Goal: Transaction & Acquisition: Purchase product/service

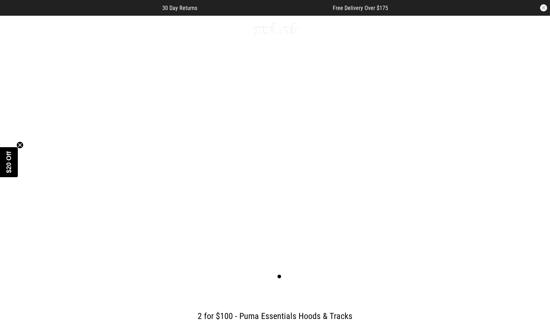
click at [104, 26] on link "Sale" at bounding box center [103, 28] width 12 height 7
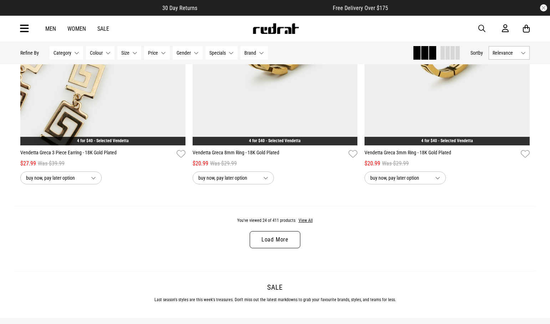
scroll to position [2171, 0]
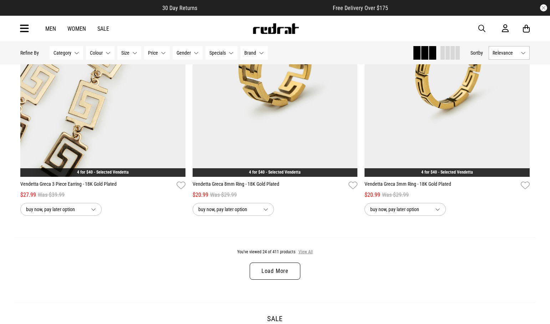
click at [305, 253] on button "View All" at bounding box center [305, 252] width 15 height 6
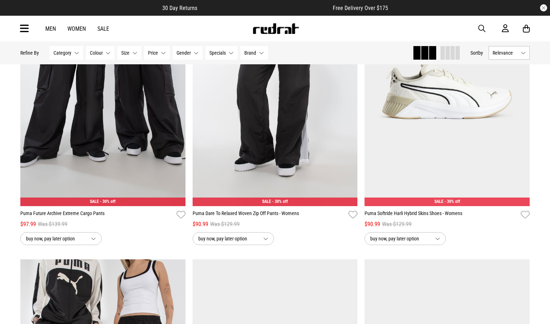
scroll to position [3403, 0]
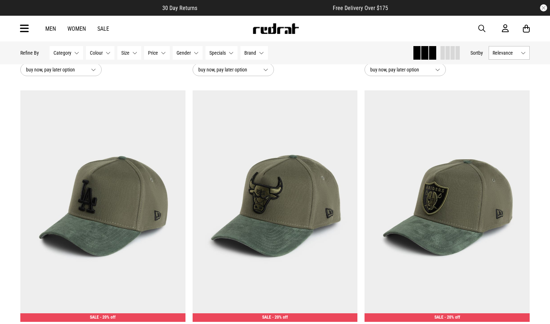
scroll to position [4869, 0]
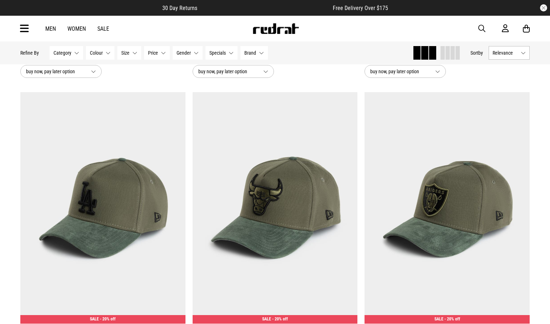
click at [74, 50] on button "Category None selected" at bounding box center [67, 53] width 34 height 14
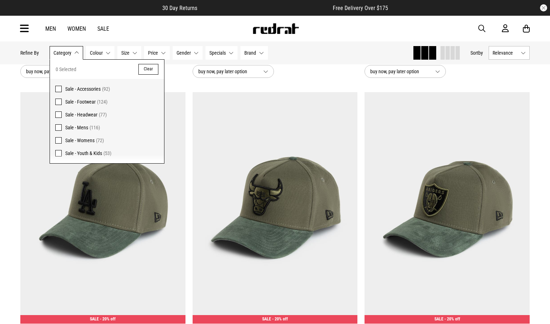
click at [75, 101] on span "Sale - Footwear" at bounding box center [80, 102] width 30 height 6
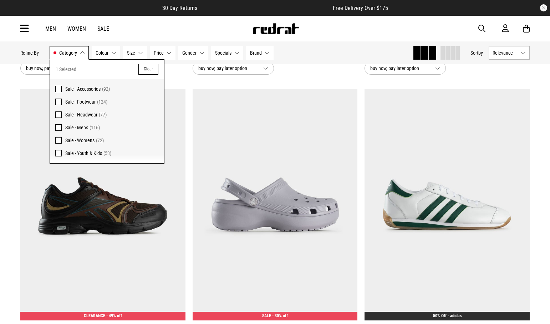
scroll to position [5193, 0]
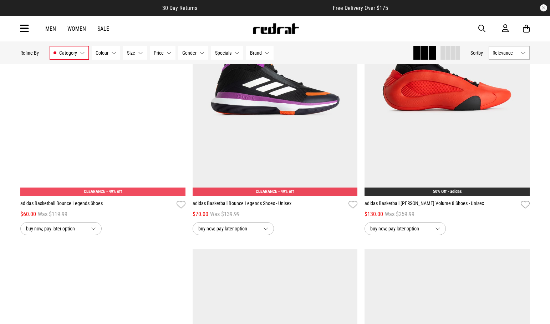
scroll to position [6030, 0]
